Goal: Information Seeking & Learning: Learn about a topic

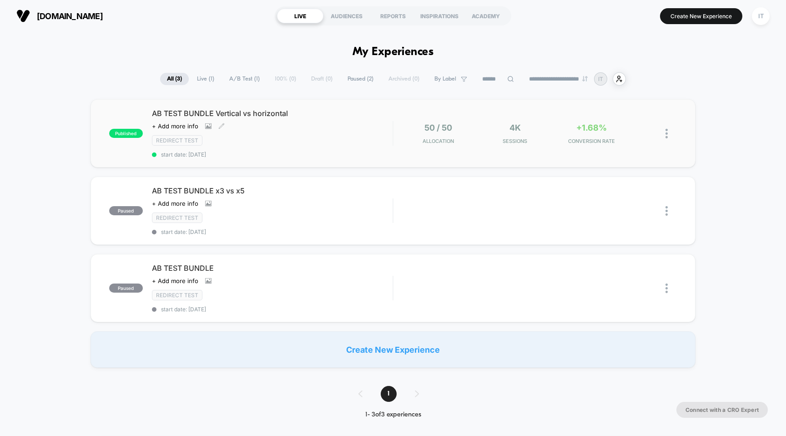
click at [194, 112] on span "AB TEST BUNDLE Vertical vs horizontal" at bounding box center [272, 113] width 241 height 9
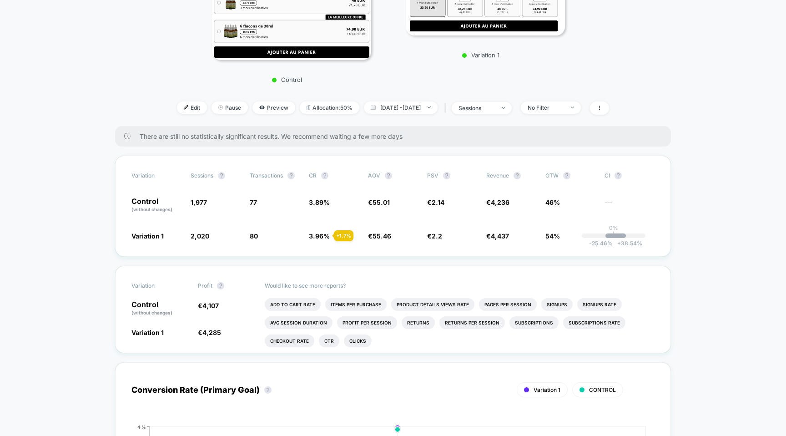
scroll to position [140, 0]
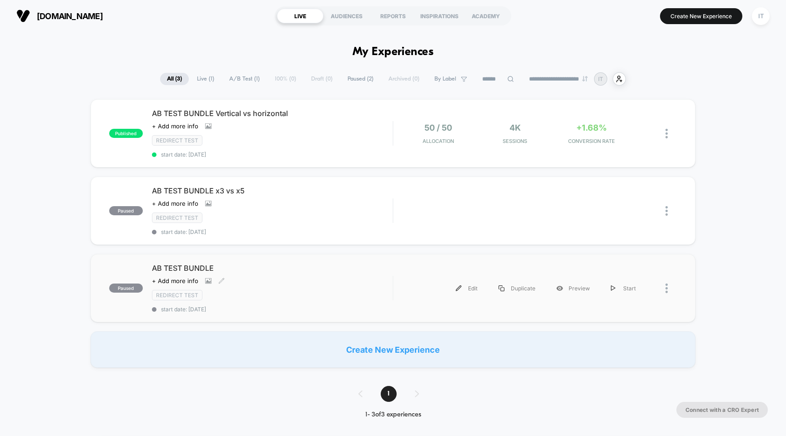
click at [178, 264] on span "AB TEST BUNDLE" at bounding box center [272, 267] width 241 height 9
click at [183, 111] on span "AB TEST BUNDLE Vertical vs horizontal" at bounding box center [272, 113] width 241 height 9
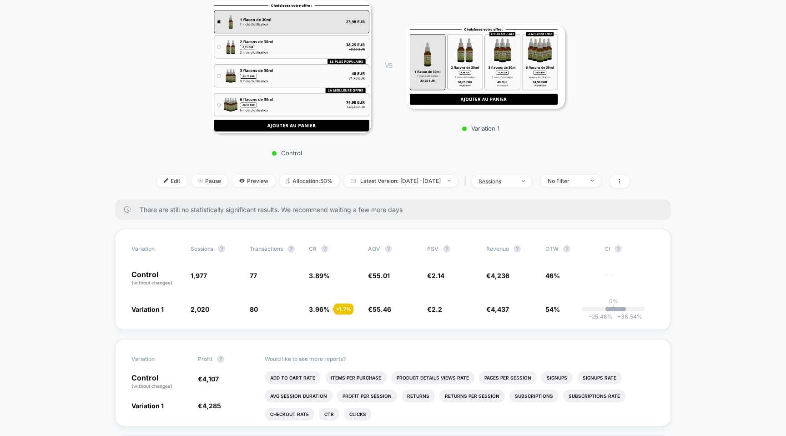
scroll to position [210, 0]
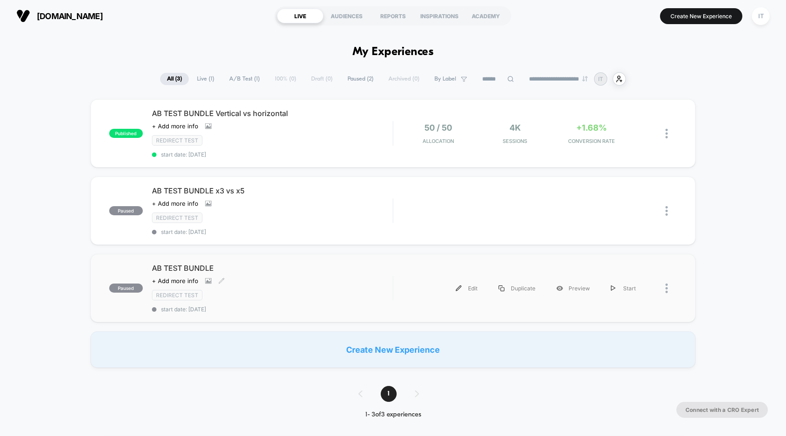
click at [190, 266] on span "AB TEST BUNDLE" at bounding box center [272, 267] width 241 height 9
